Goal: Find contact information: Find contact information

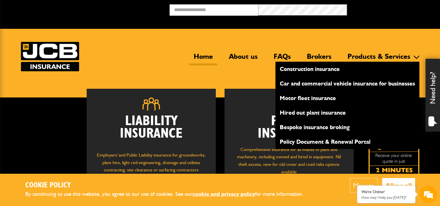
click at [380, 57] on link "Products & Services" at bounding box center [379, 58] width 72 height 13
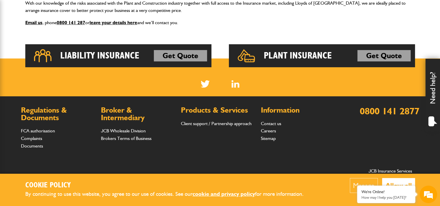
scroll to position [175, 0]
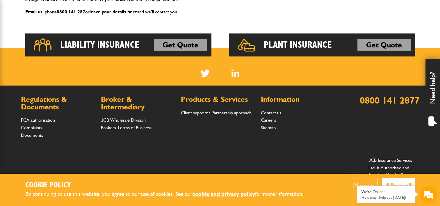
click at [314, 43] on h2 "Plant Insurance" at bounding box center [298, 45] width 68 height 12
click at [365, 43] on link "Get Quote" at bounding box center [384, 45] width 53 height 12
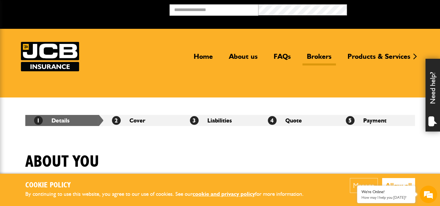
click at [325, 54] on link "Brokers" at bounding box center [319, 58] width 33 height 13
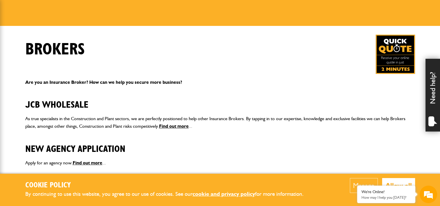
scroll to position [146, 0]
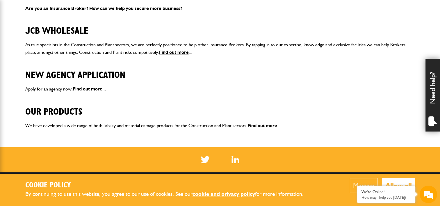
click at [261, 123] on link "Find out more" at bounding box center [263, 126] width 30 height 6
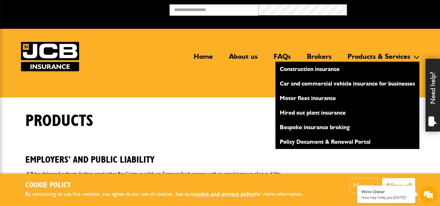
click at [319, 112] on link "Hired out plant insurance" at bounding box center [348, 113] width 144 height 10
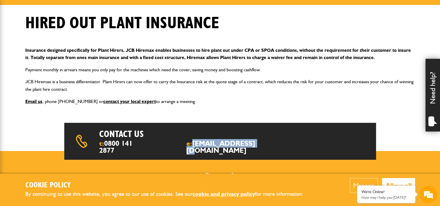
drag, startPoint x: 270, startPoint y: 144, endPoint x: 208, endPoint y: 144, distance: 62.0
click at [208, 144] on div "Contact us t: [PHONE_NUMBER] e: [EMAIL_ADDRESS][DOMAIN_NAME]" at bounding box center [220, 141] width 312 height 37
copy link "[EMAIL_ADDRESS][DOMAIN_NAME]"
